Goal: Task Accomplishment & Management: Complete application form

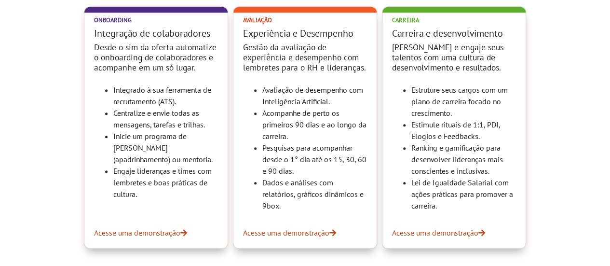
scroll to position [386, 0]
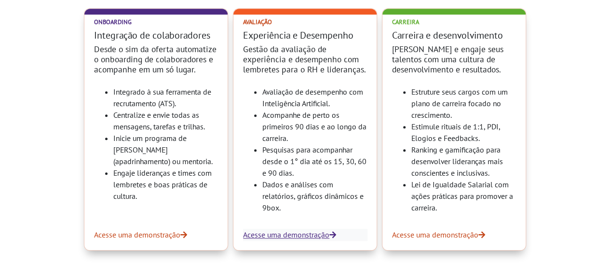
click at [305, 234] on link "Acesse uma demonstração" at bounding box center [305, 235] width 124 height 12
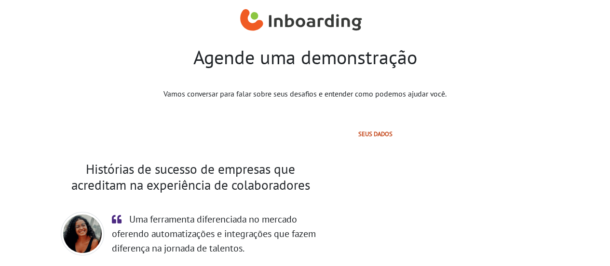
select select "BR"
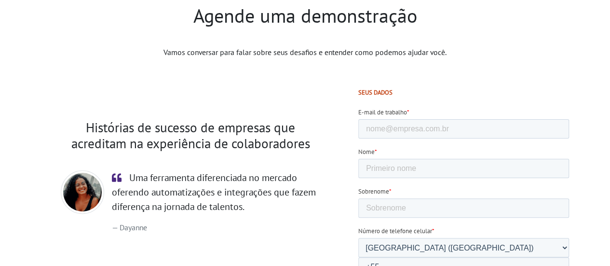
scroll to position [96, 0]
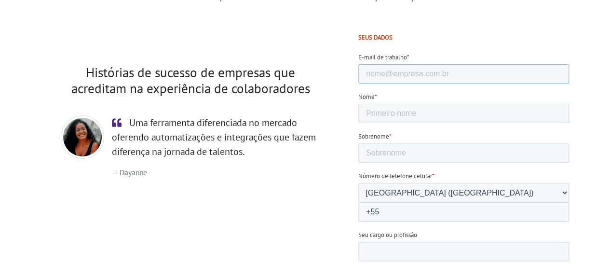
click at [400, 74] on input "E-mail de trabalho *" at bounding box center [463, 73] width 211 height 19
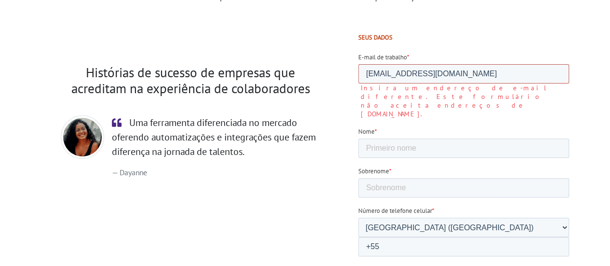
drag, startPoint x: 461, startPoint y: 74, endPoint x: 389, endPoint y: 75, distance: 71.9
click at [389, 75] on input "[EMAIL_ADDRESS][DOMAIN_NAME]" at bounding box center [463, 73] width 211 height 19
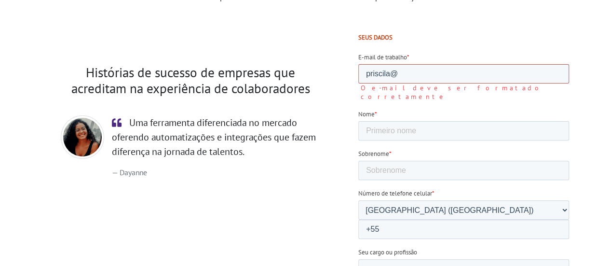
type input "[EMAIL_ADDRESS][DOMAIN_NAME]"
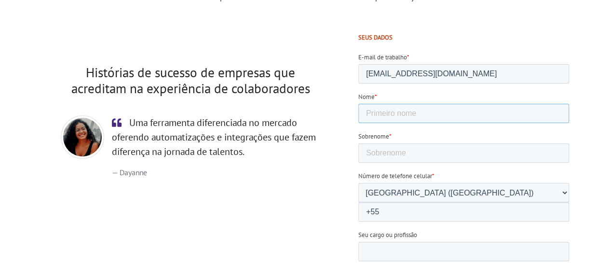
click at [419, 113] on input "Nome *" at bounding box center [463, 113] width 211 height 19
type input "Priscila"
click at [481, 143] on input "Sobrenome *" at bounding box center [463, 152] width 211 height 19
type input "Góes"
click at [483, 202] on input "+55" at bounding box center [463, 211] width 211 height 19
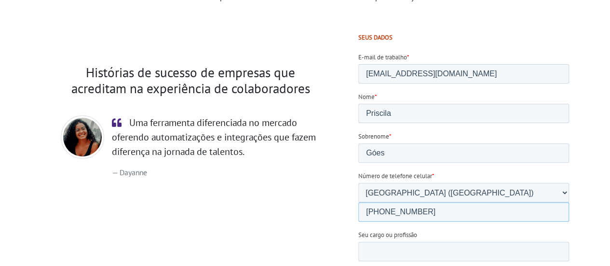
type input "[PHONE_NUMBER]"
click at [449, 242] on input "Seu cargo ou profissão" at bounding box center [463, 251] width 211 height 19
type input "Analista de RH"
click at [303, 218] on div "Histórias de sucesso de empresas que acreditam na experiência de colaboradores …" at bounding box center [190, 234] width 321 height 400
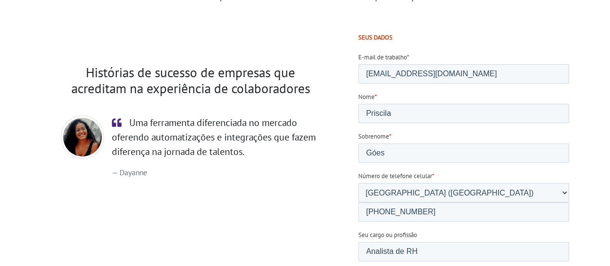
select select "0-5"
click at [311, 221] on div "Histórias de sucesso de empresas que acreditam na experiência de colaboradores …" at bounding box center [190, 234] width 321 height 400
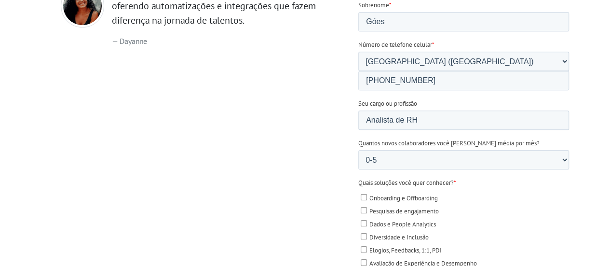
scroll to position [241, 0]
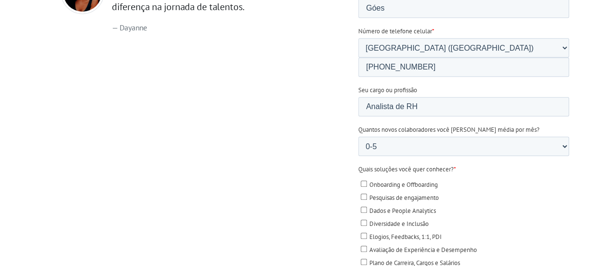
click at [423, 246] on span "Avaliação de Experiência e Desempenho" at bounding box center [423, 250] width 108 height 8
click at [367, 246] on input "Avaliação de Experiência e Desempenho" at bounding box center [363, 249] width 6 height 6
checkbox input "true"
click at [420, 233] on span "Elogios, Feedbacks, 1:1, PDI" at bounding box center [405, 237] width 72 height 8
click at [367, 233] on input "Elogios, Feedbacks, 1:1, PDI" at bounding box center [363, 236] width 6 height 6
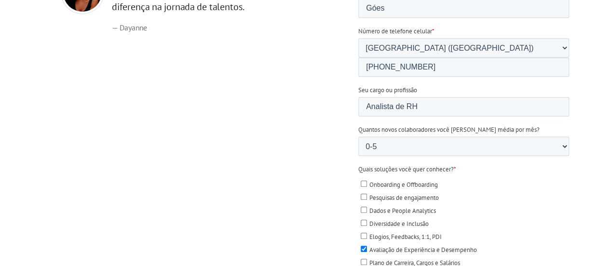
checkbox input "true"
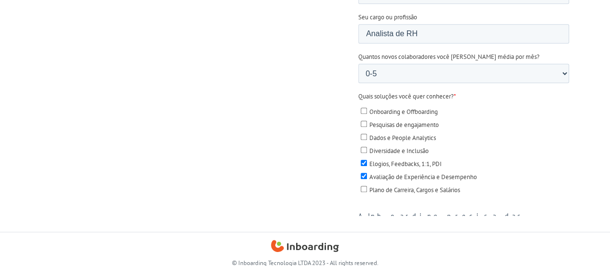
scroll to position [315, 0]
